Goal: Information Seeking & Learning: Understand process/instructions

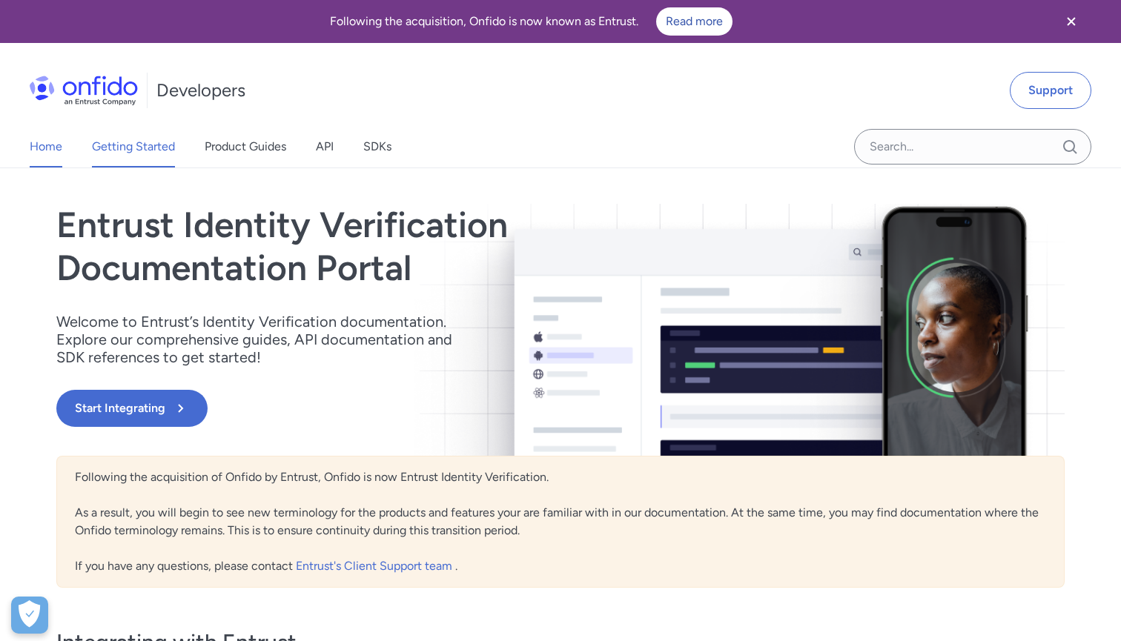
click at [157, 151] on link "Getting Started" at bounding box center [133, 147] width 83 height 42
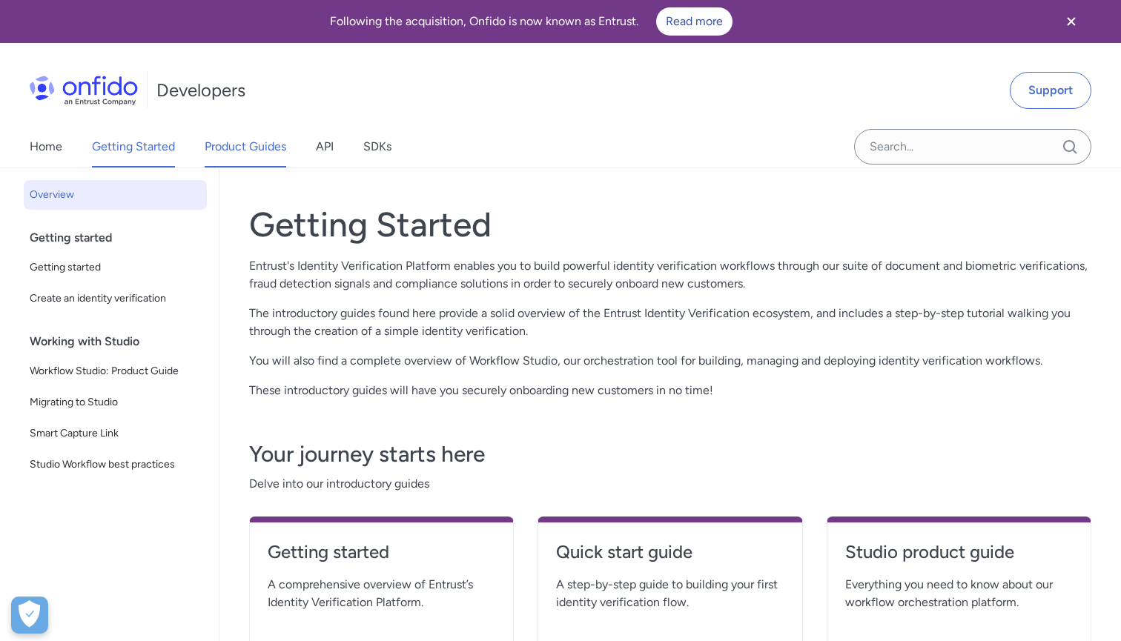
click at [217, 152] on link "Product Guides" at bounding box center [246, 147] width 82 height 42
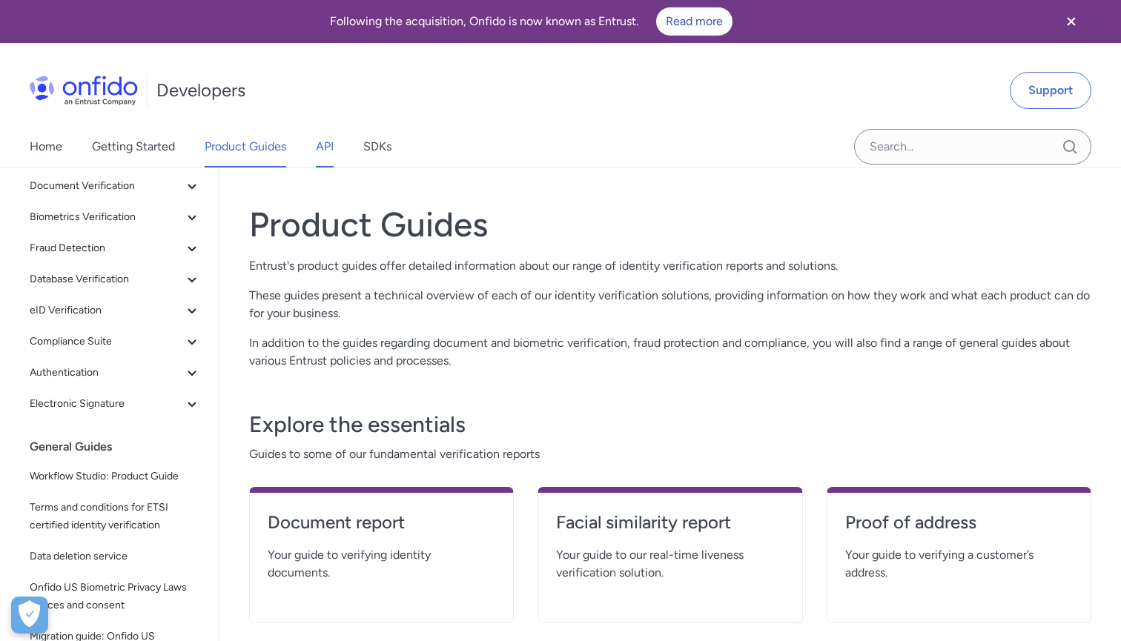
click at [323, 149] on link "API" at bounding box center [325, 147] width 18 height 42
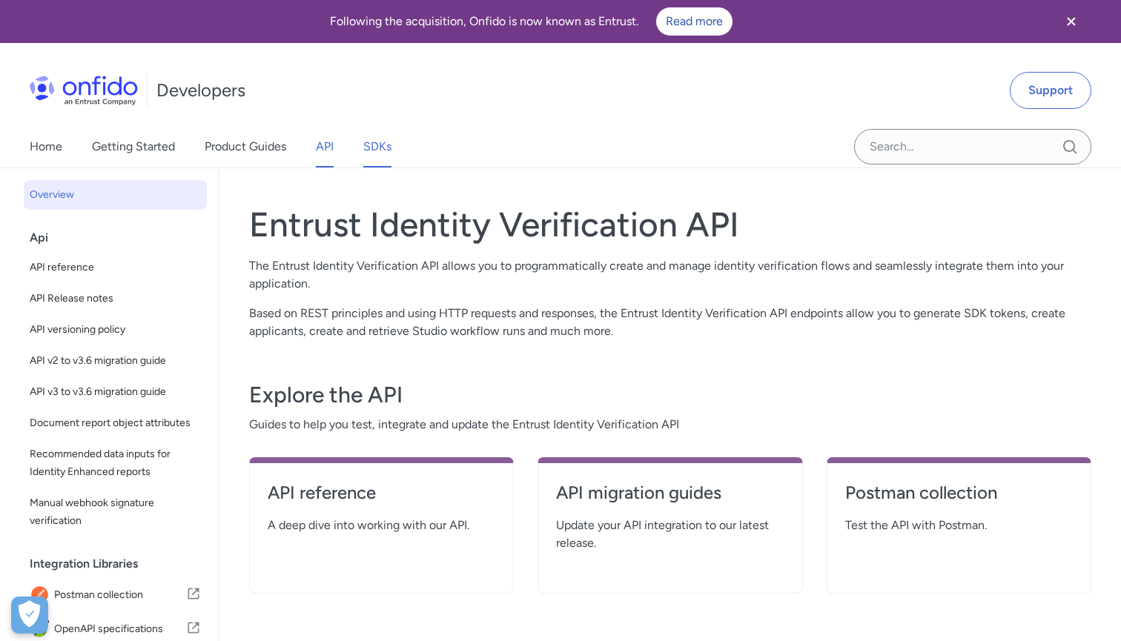
click at [371, 145] on link "SDKs" at bounding box center [377, 147] width 28 height 42
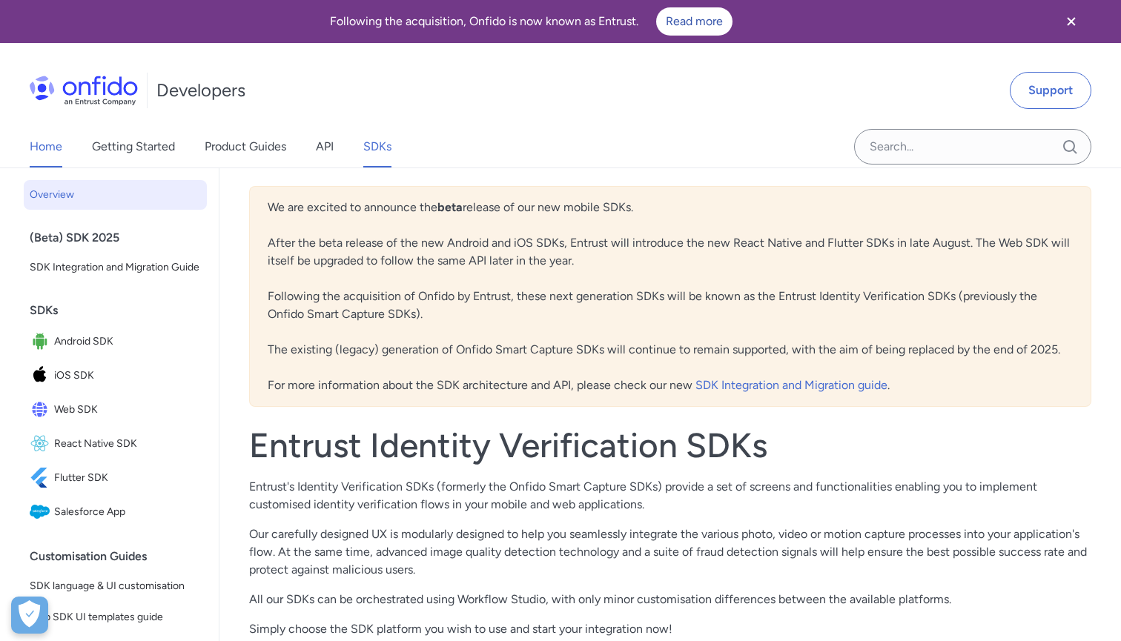
click at [58, 142] on link "Home" at bounding box center [46, 147] width 33 height 42
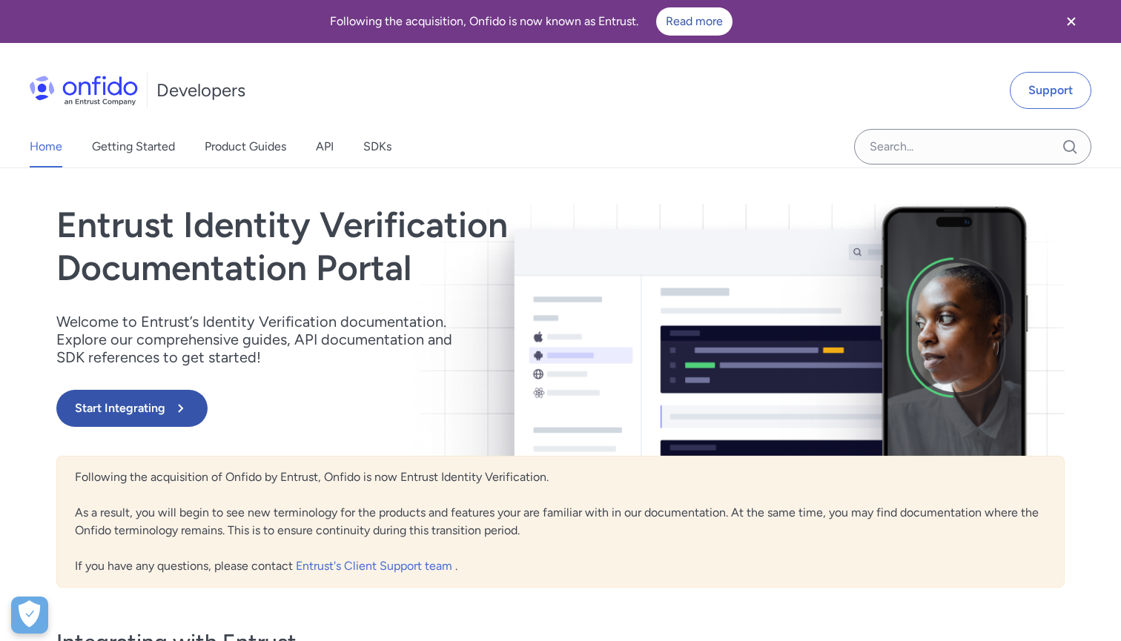
click at [140, 409] on button "Start Integrating" at bounding box center [131, 408] width 151 height 37
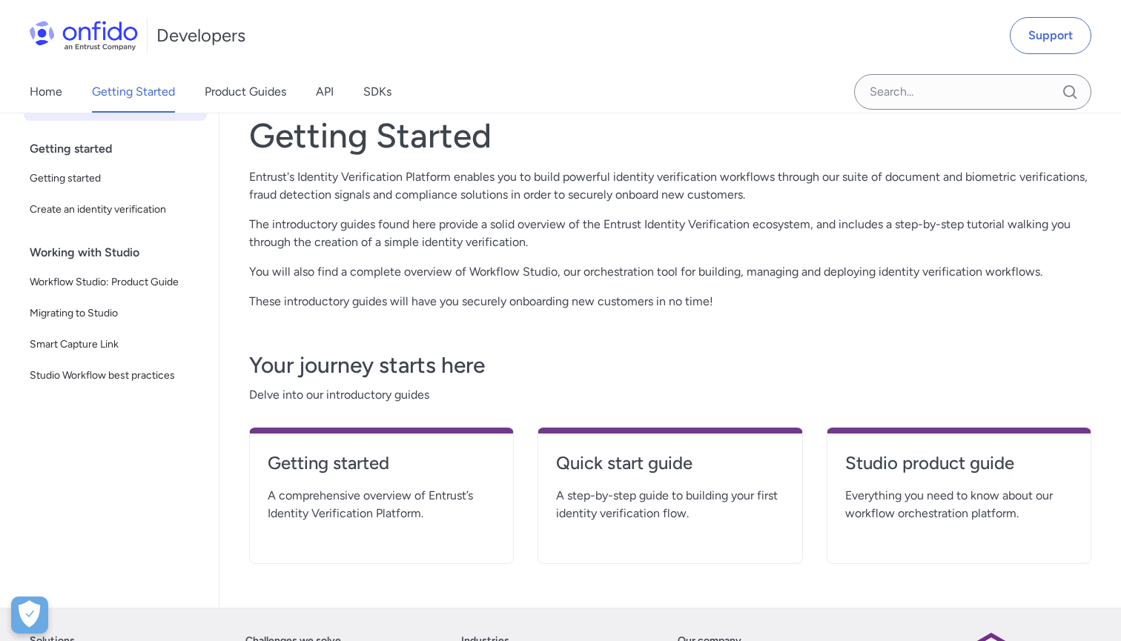
scroll to position [82, 0]
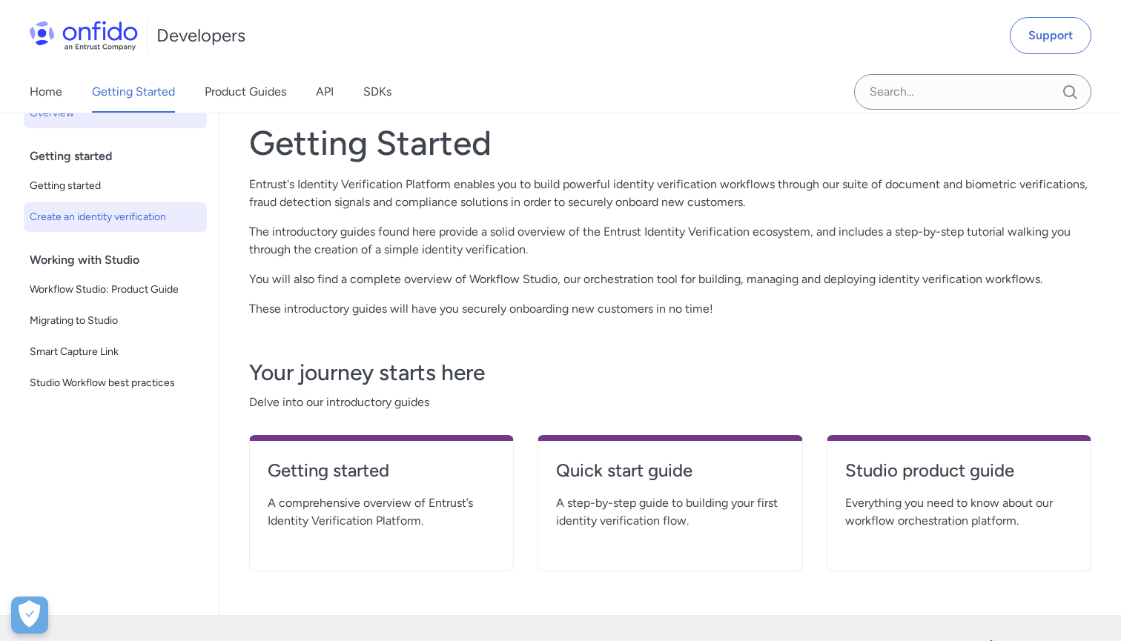
click at [159, 225] on span "Create an identity verification" at bounding box center [115, 217] width 171 height 18
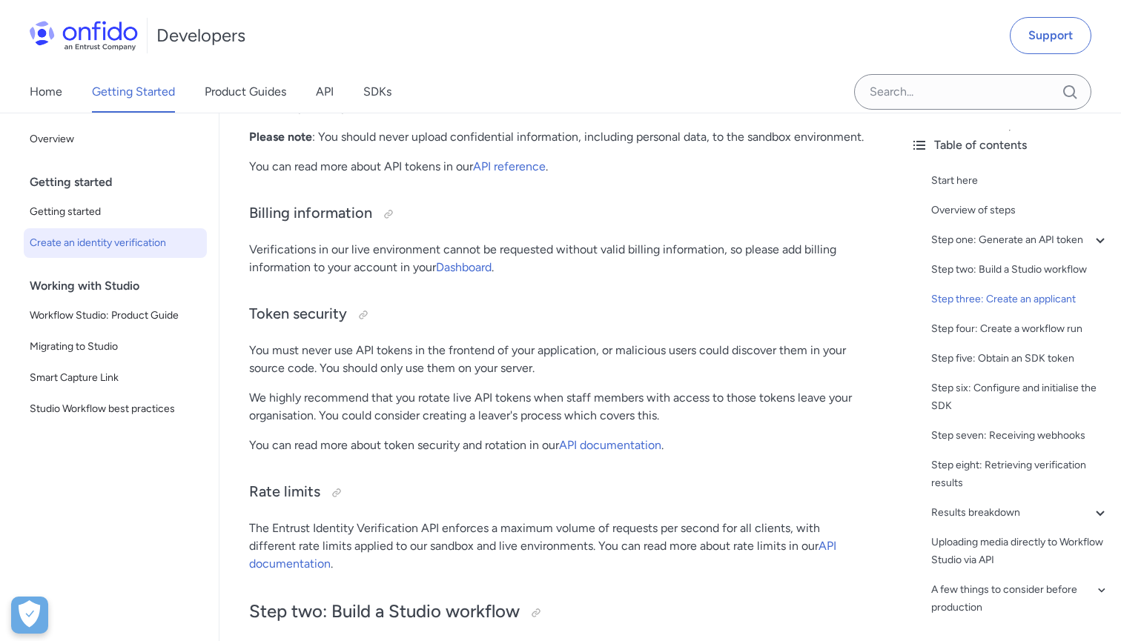
scroll to position [1060, 0]
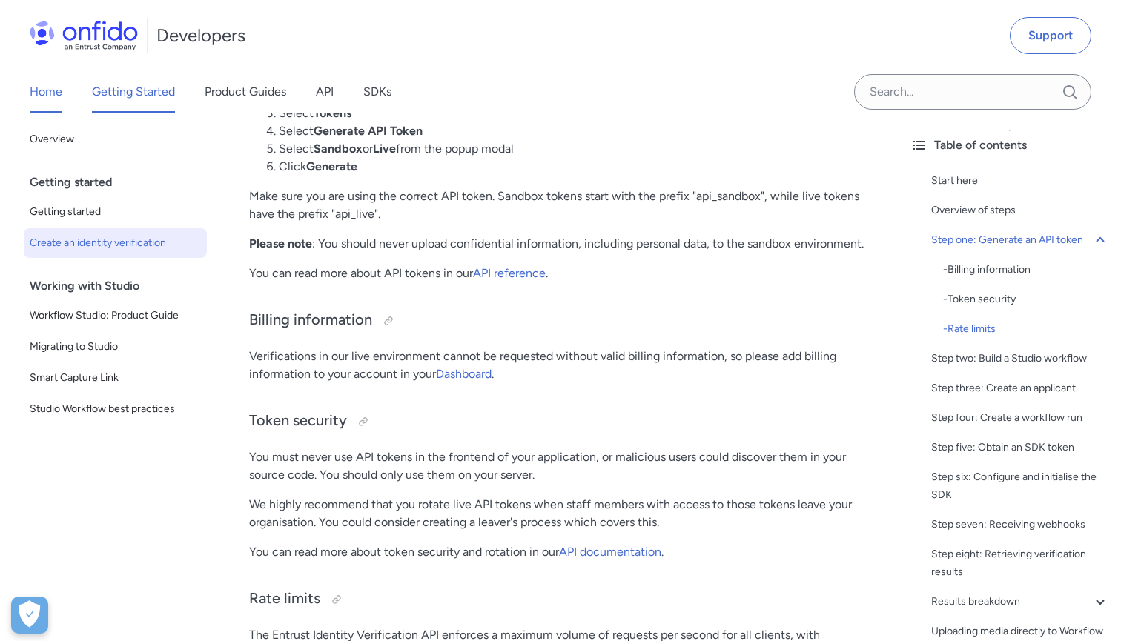
click at [59, 90] on link "Home" at bounding box center [46, 92] width 33 height 42
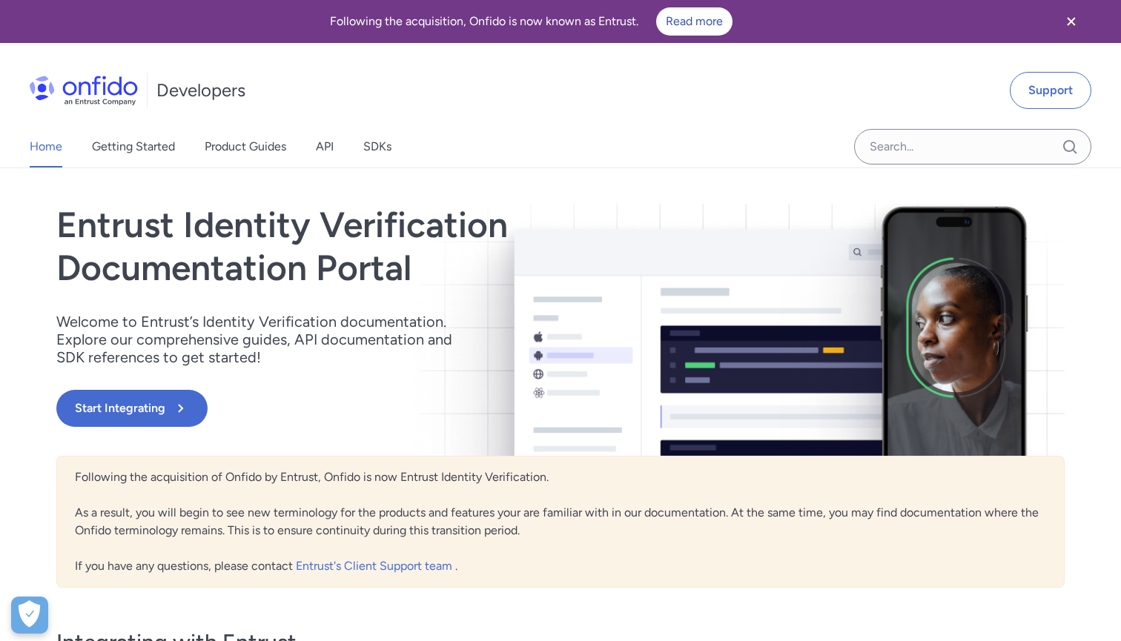
click at [106, 87] on img at bounding box center [84, 91] width 108 height 30
